Goal: Navigation & Orientation: Find specific page/section

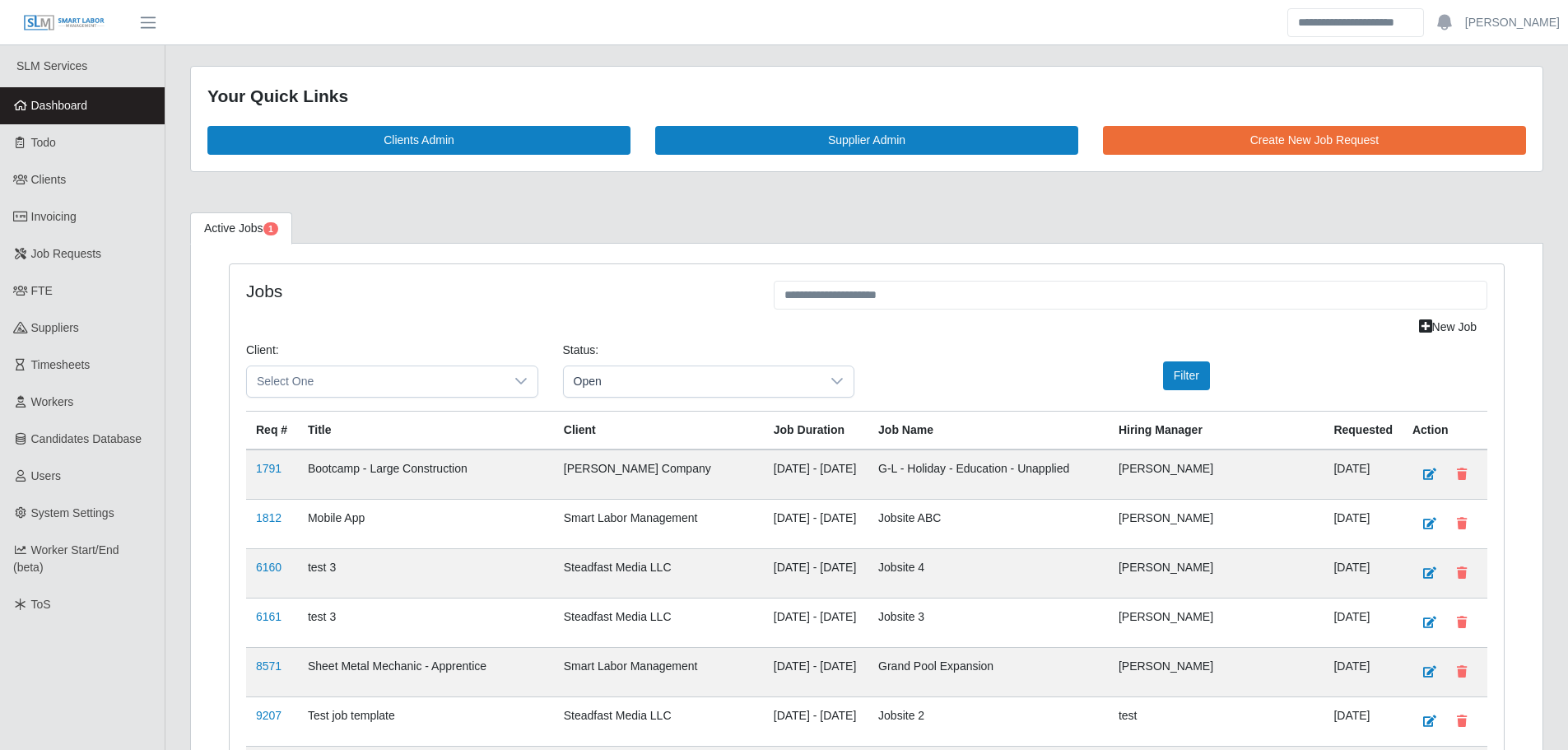
click at [87, 109] on span "Dashboard" at bounding box center [60, 105] width 57 height 13
click at [96, 100] on link "Dashboard" at bounding box center [82, 105] width 164 height 37
click at [97, 117] on link "Dashboard" at bounding box center [82, 105] width 164 height 37
click at [41, 100] on span "Dashboard" at bounding box center [60, 105] width 57 height 13
click at [105, 113] on link "Dashboard" at bounding box center [82, 105] width 164 height 37
